Goal: Task Accomplishment & Management: Use online tool/utility

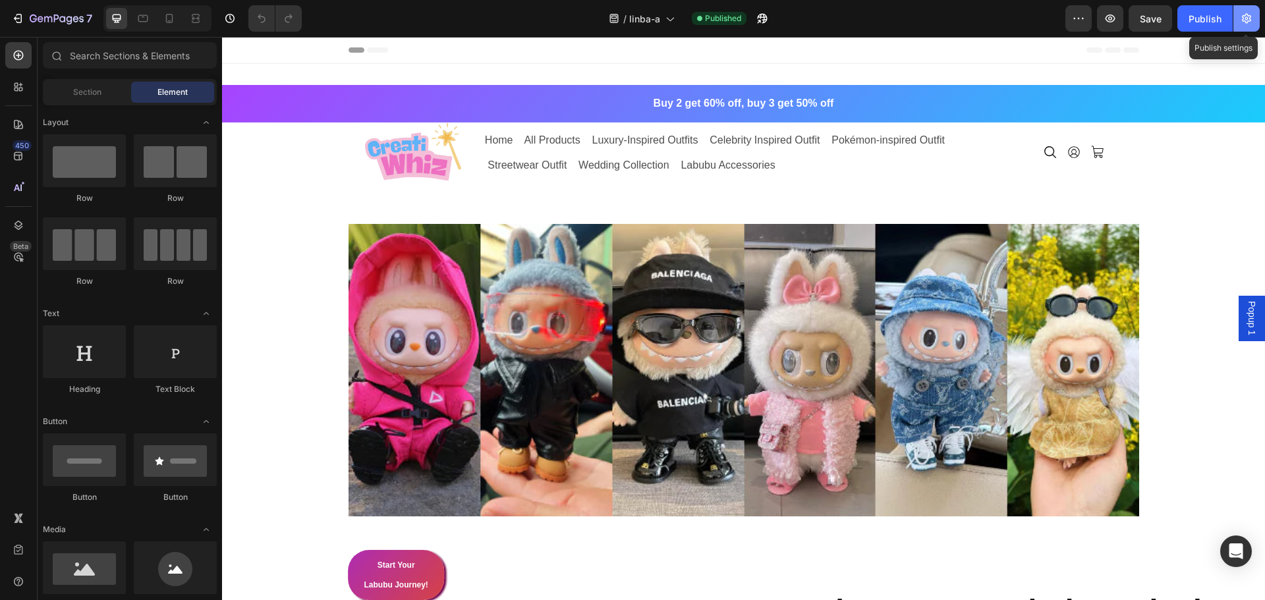
click at [1249, 25] on button "button" at bounding box center [1246, 18] width 26 height 26
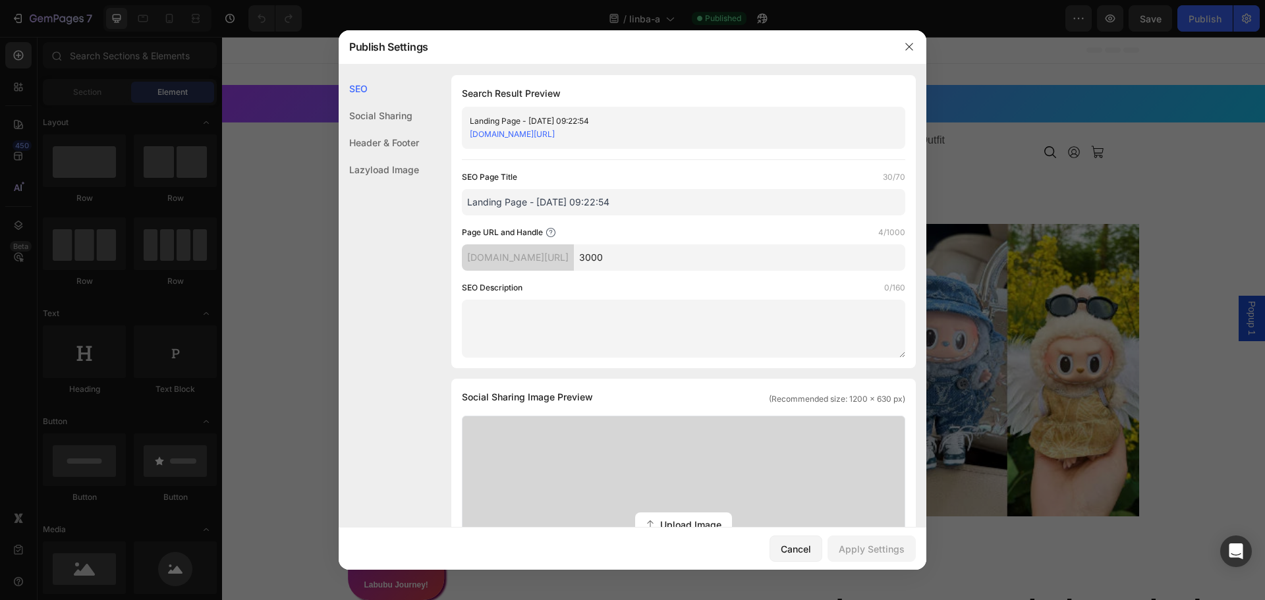
click at [715, 267] on input "3000" at bounding box center [739, 257] width 331 height 26
type input "3000a"
click at [865, 544] on div "Apply Settings" at bounding box center [872, 549] width 66 height 14
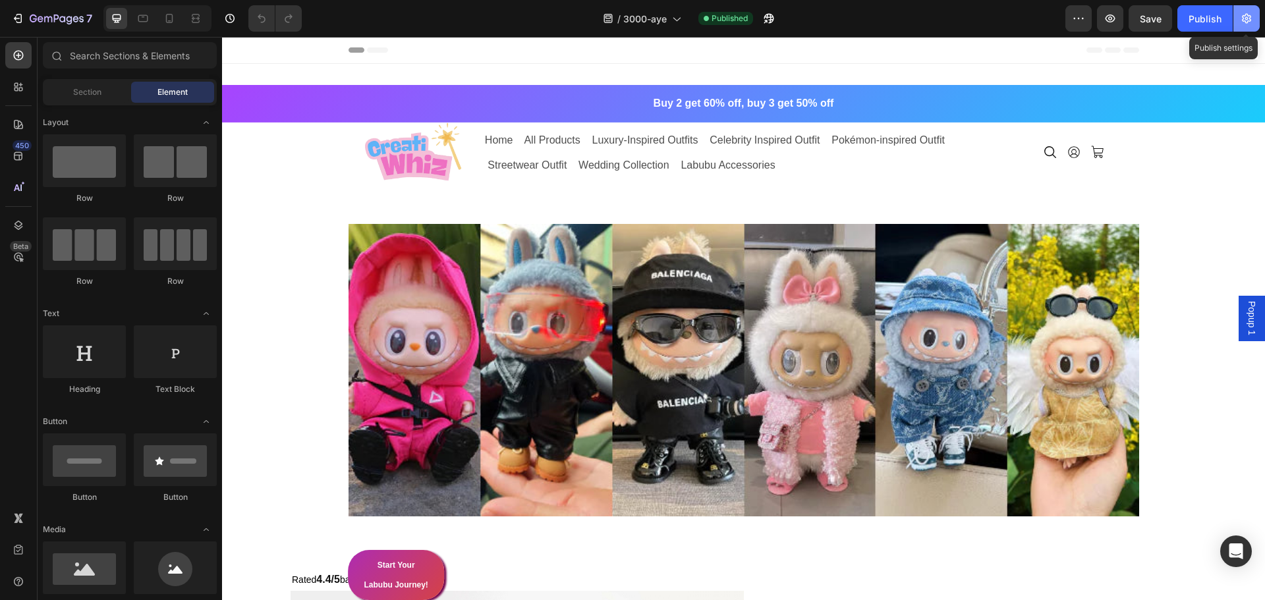
click at [1254, 24] on button "button" at bounding box center [1246, 18] width 26 height 26
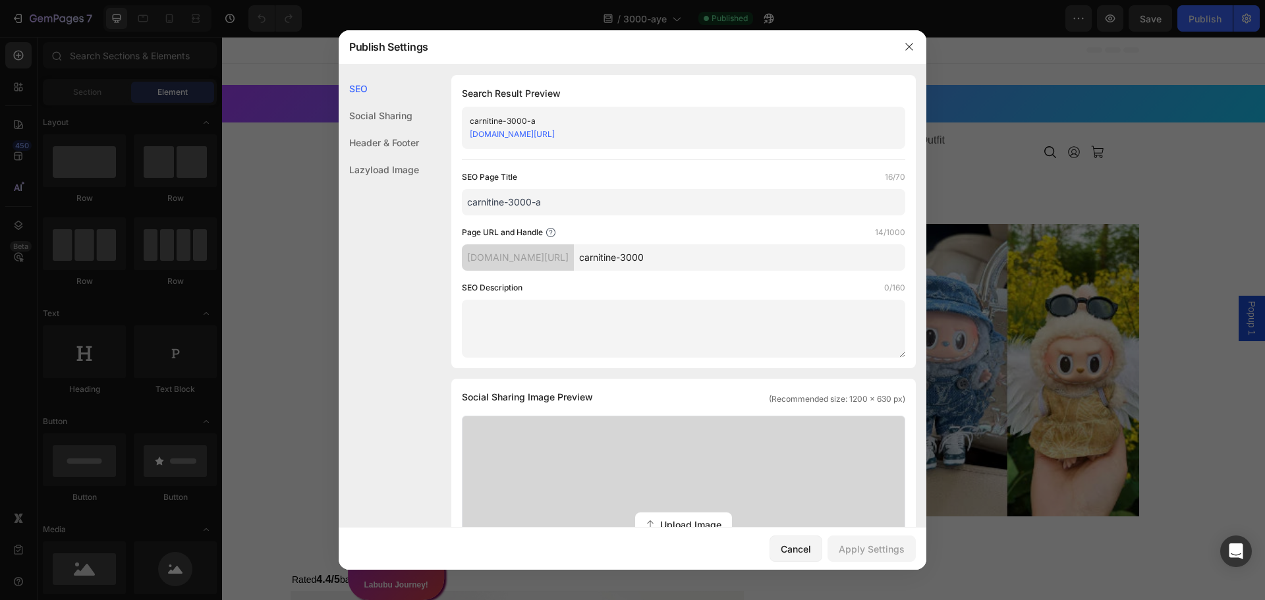
click at [724, 267] on input "carnitine-3000" at bounding box center [739, 257] width 331 height 26
type input "carnitine-3000a"
click at [854, 544] on div "Apply Settings" at bounding box center [872, 549] width 66 height 14
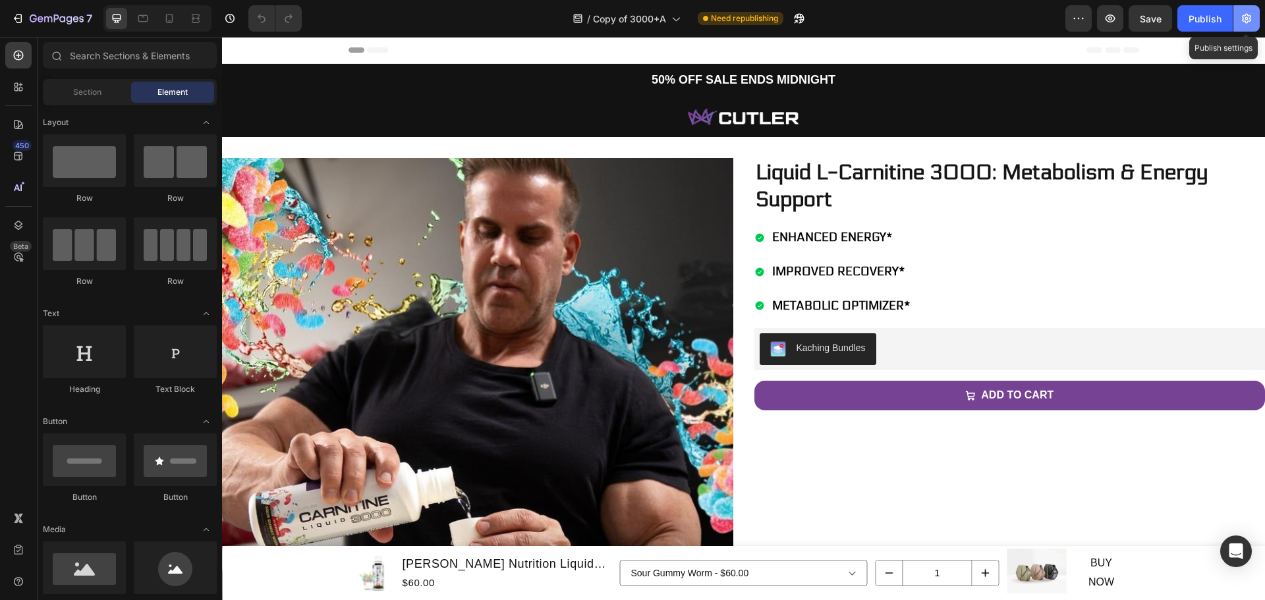
click at [1247, 25] on button "button" at bounding box center [1246, 18] width 26 height 26
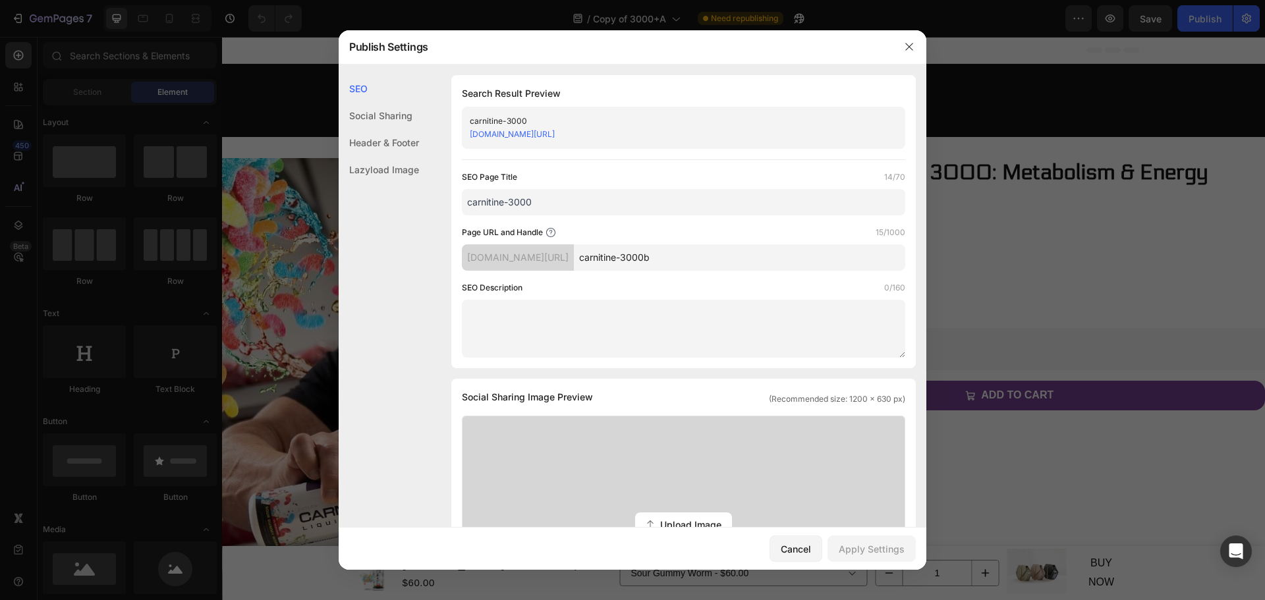
click at [723, 258] on input "carnitine-3000b" at bounding box center [739, 257] width 331 height 26
type input "carnitine-3000"
click at [862, 547] on div "Apply Settings" at bounding box center [872, 549] width 66 height 14
